Goal: Navigation & Orientation: Find specific page/section

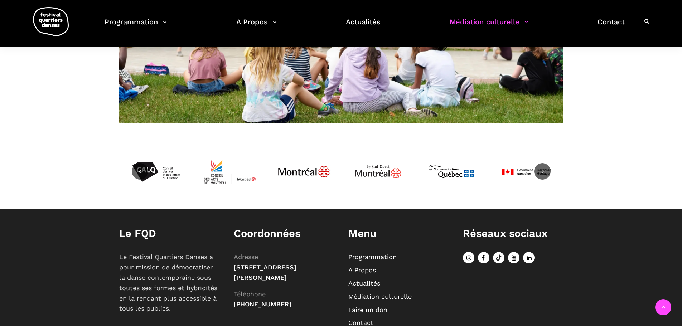
scroll to position [590, 0]
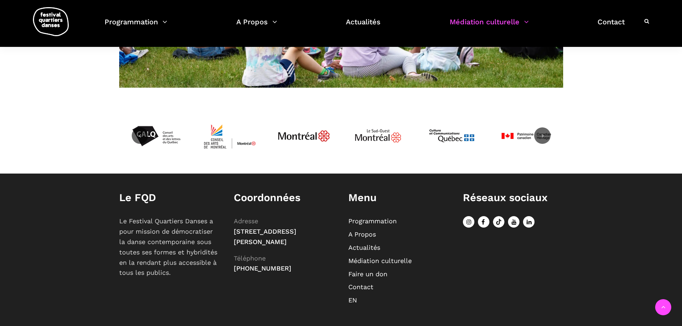
click at [383, 222] on link "Programmation" at bounding box center [372, 221] width 48 height 8
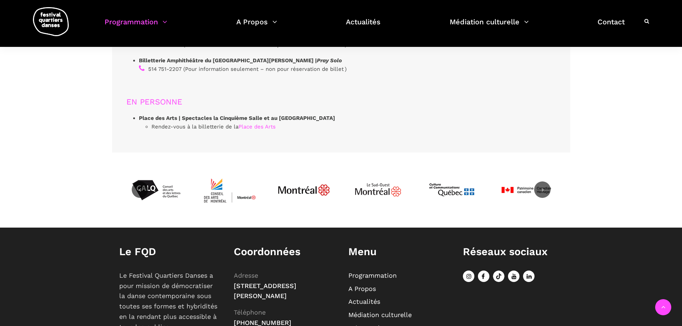
scroll to position [2241, 0]
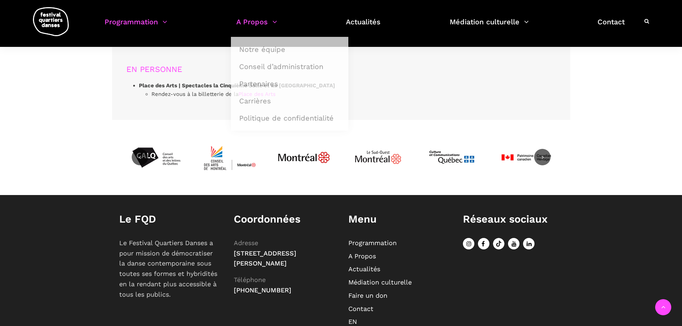
click at [274, 23] on link "A Propos" at bounding box center [256, 26] width 41 height 21
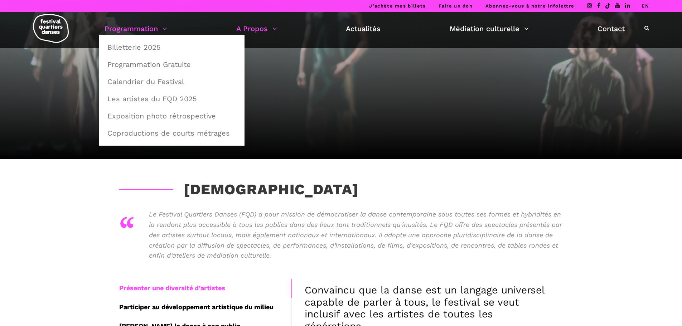
click at [146, 30] on link "Programmation" at bounding box center [135, 29] width 63 height 12
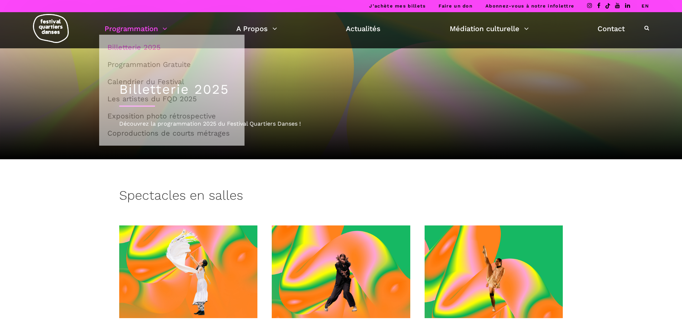
click at [146, 30] on link "Programmation" at bounding box center [135, 29] width 63 height 12
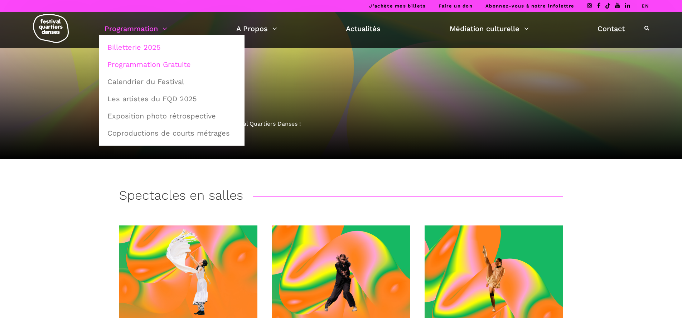
click at [146, 65] on link "Programmation Gratuite" at bounding box center [171, 64] width 137 height 16
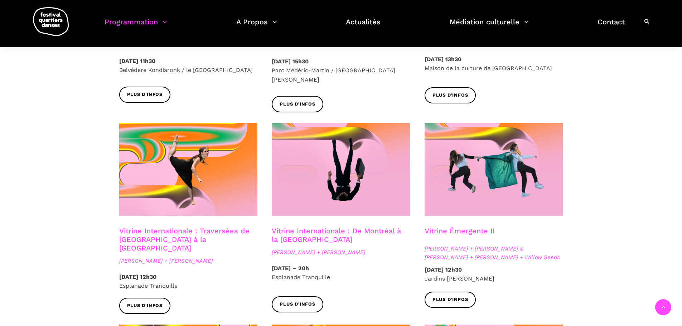
scroll to position [358, 0]
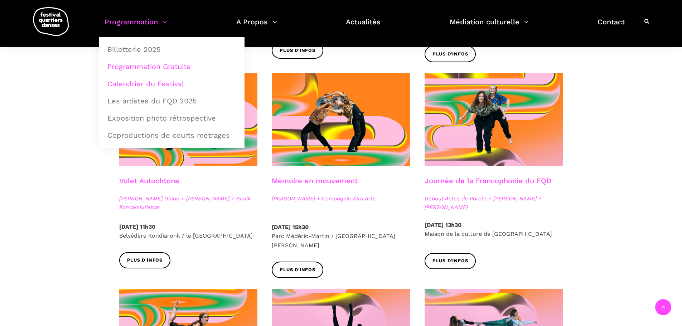
click at [154, 83] on link "Calendrier du Festival" at bounding box center [171, 83] width 137 height 16
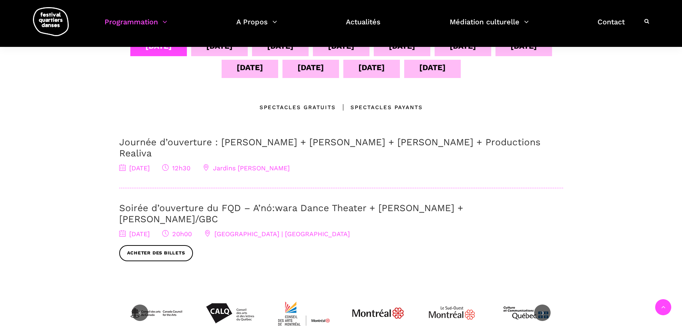
scroll to position [72, 0]
